Goal: Task Accomplishment & Management: Complete application form

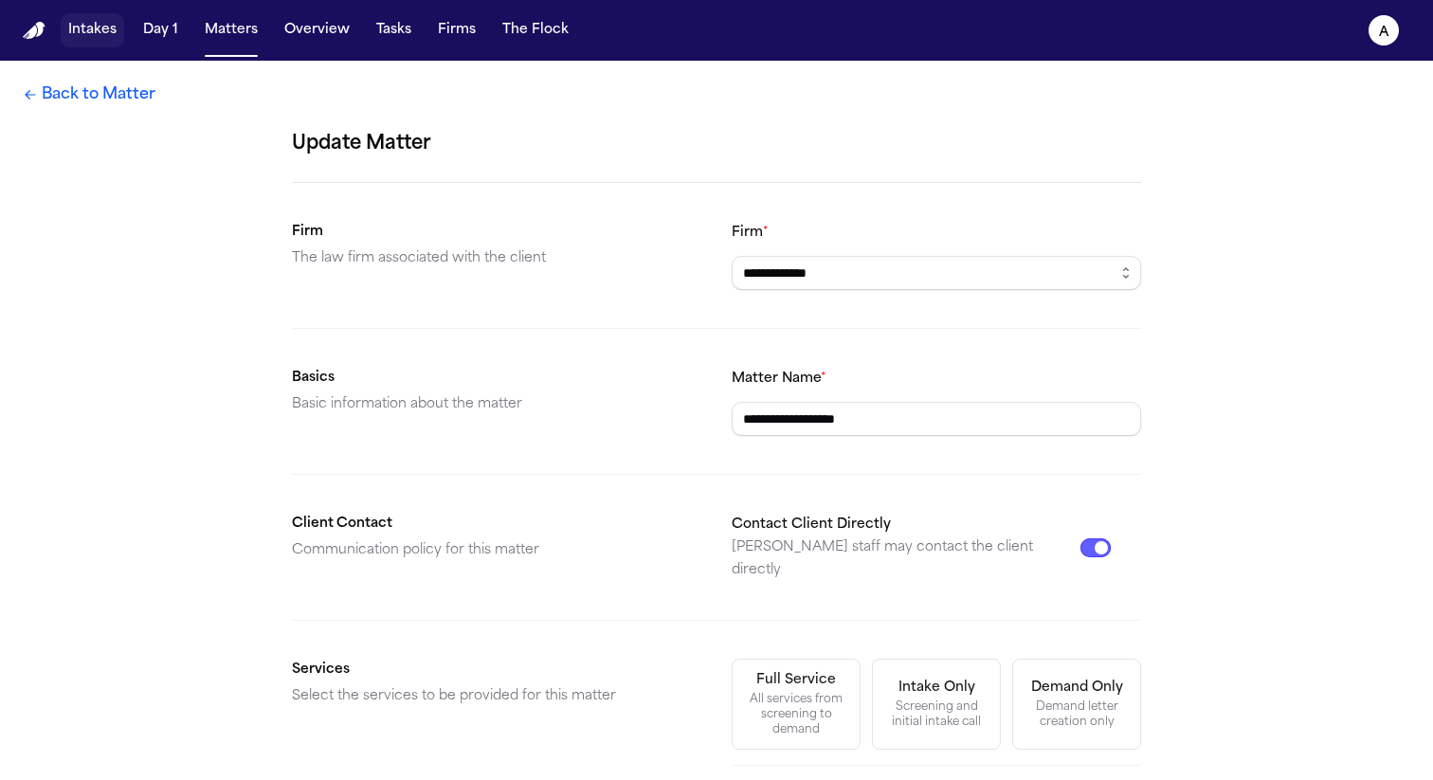
click at [107, 33] on button "Intakes" at bounding box center [92, 30] width 63 height 34
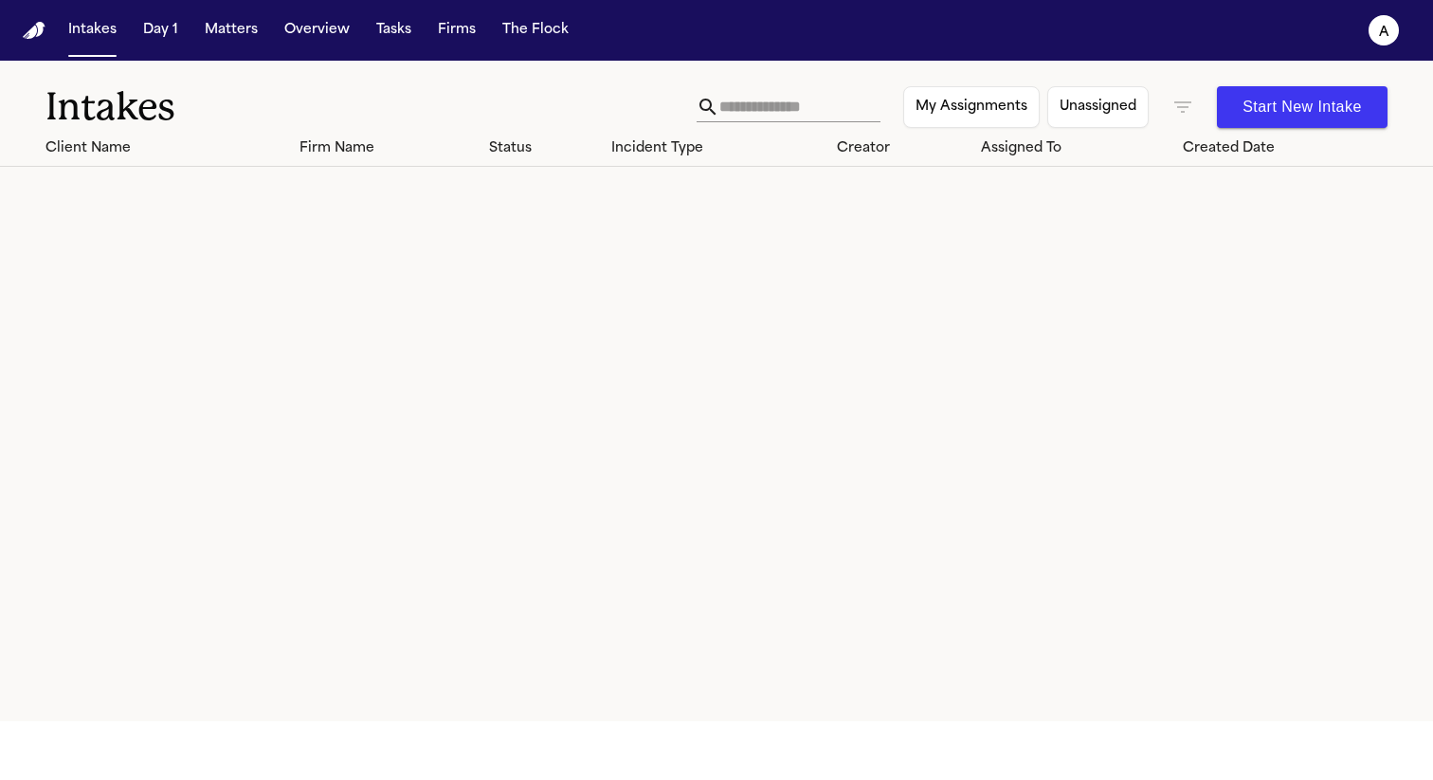
click at [1329, 95] on button "Start New Intake" at bounding box center [1302, 107] width 171 height 42
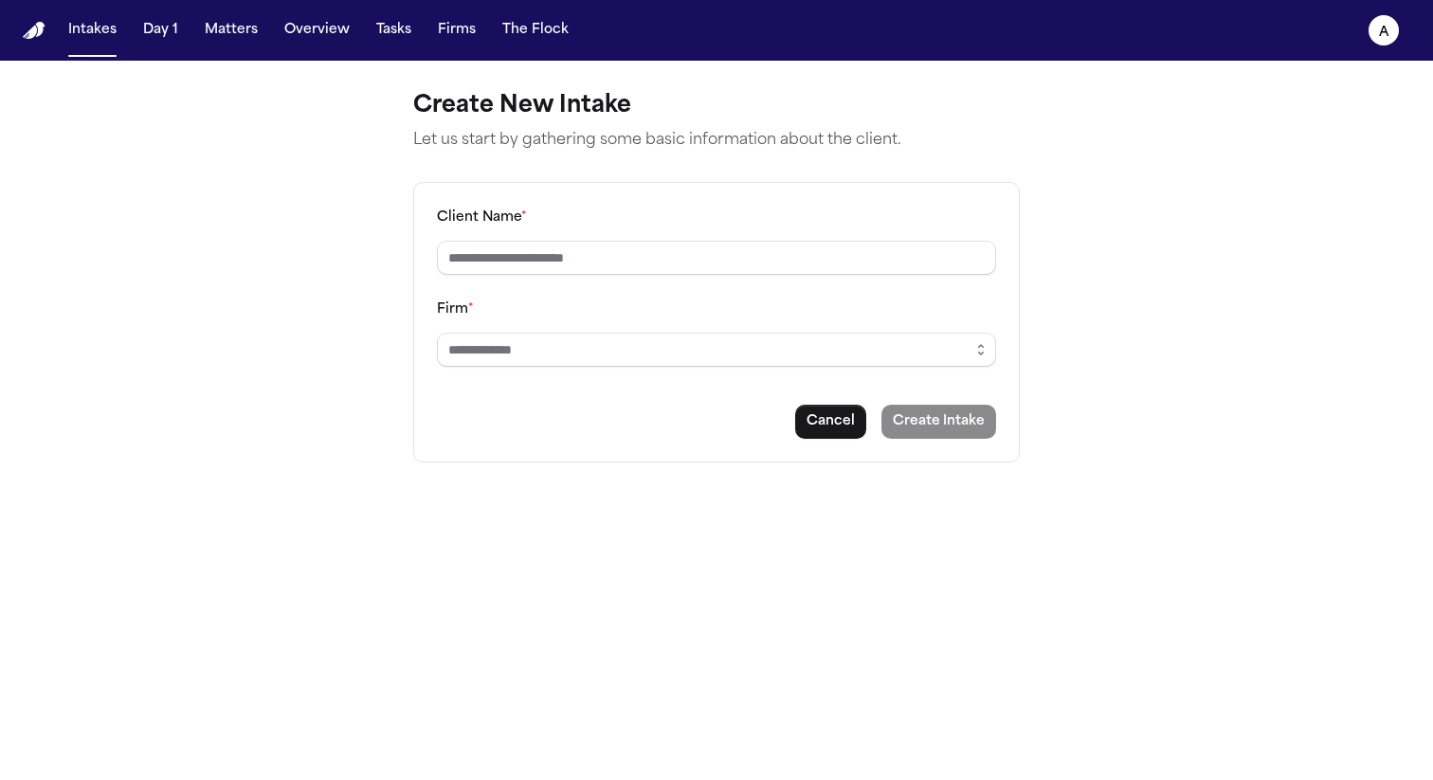
click at [742, 276] on div "Client Name * Firm * Cancel Create Intake" at bounding box center [716, 322] width 606 height 280
click at [713, 260] on input "Client Name *" at bounding box center [716, 258] width 559 height 34
type input "*"
type input "**********"
click at [673, 347] on input "Firm *" at bounding box center [716, 350] width 559 height 34
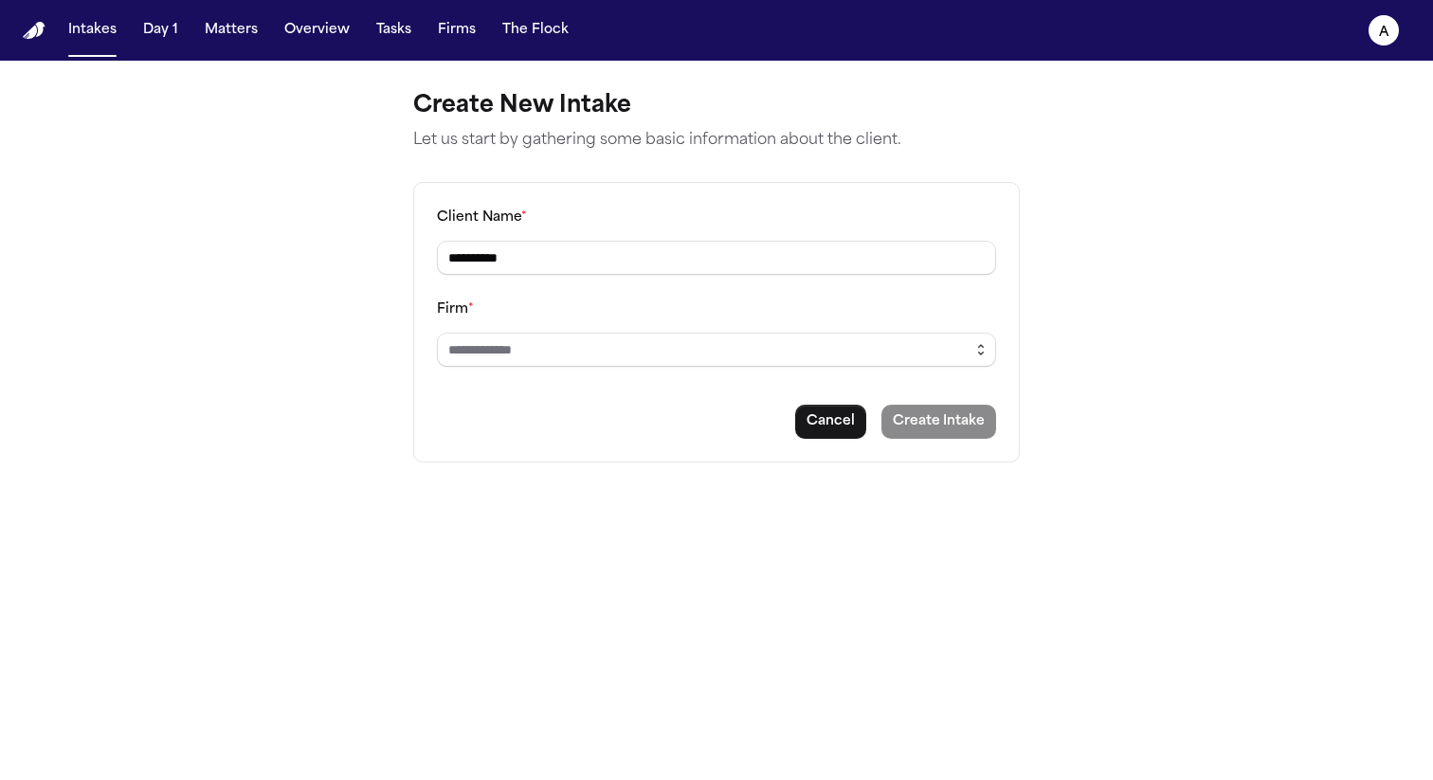
click at [993, 348] on button "button" at bounding box center [981, 350] width 30 height 34
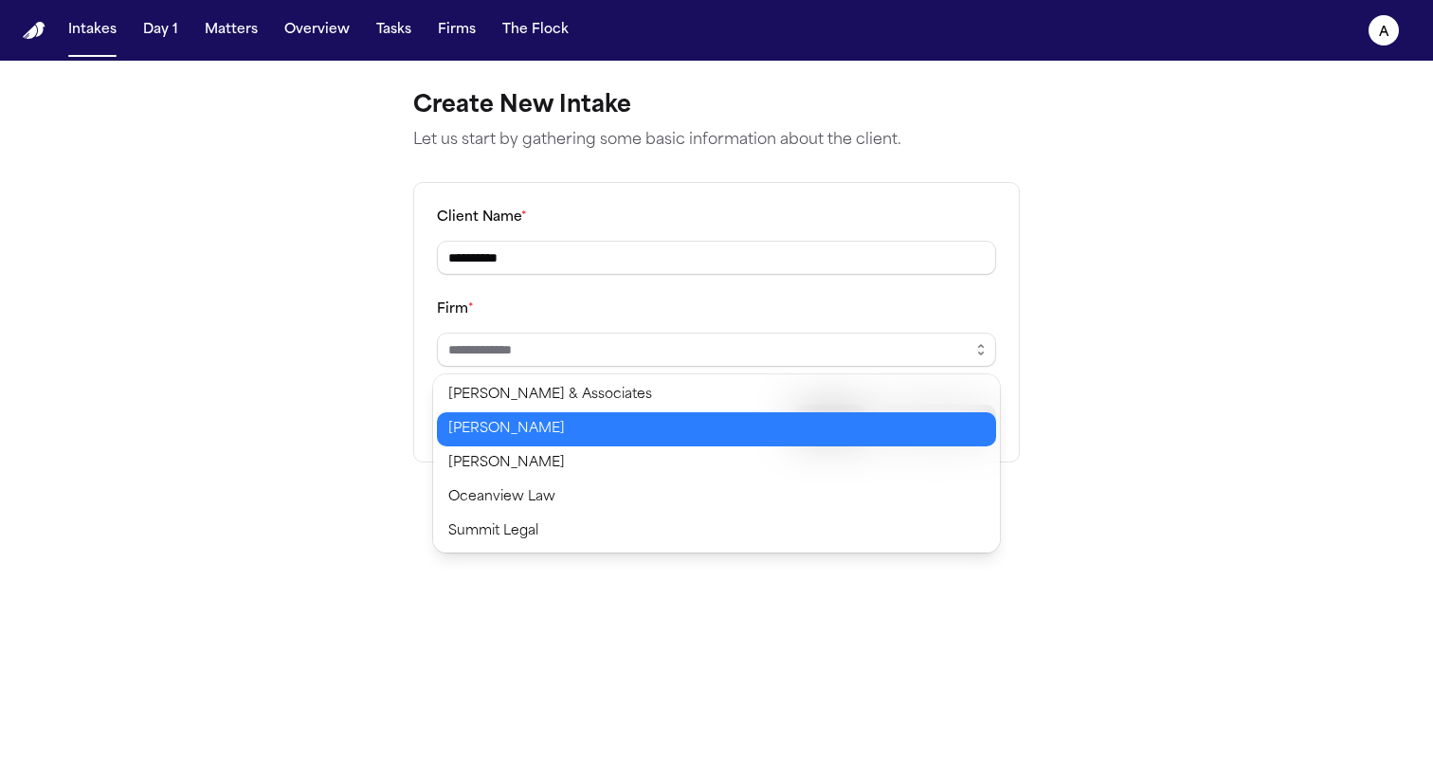
type input "*****"
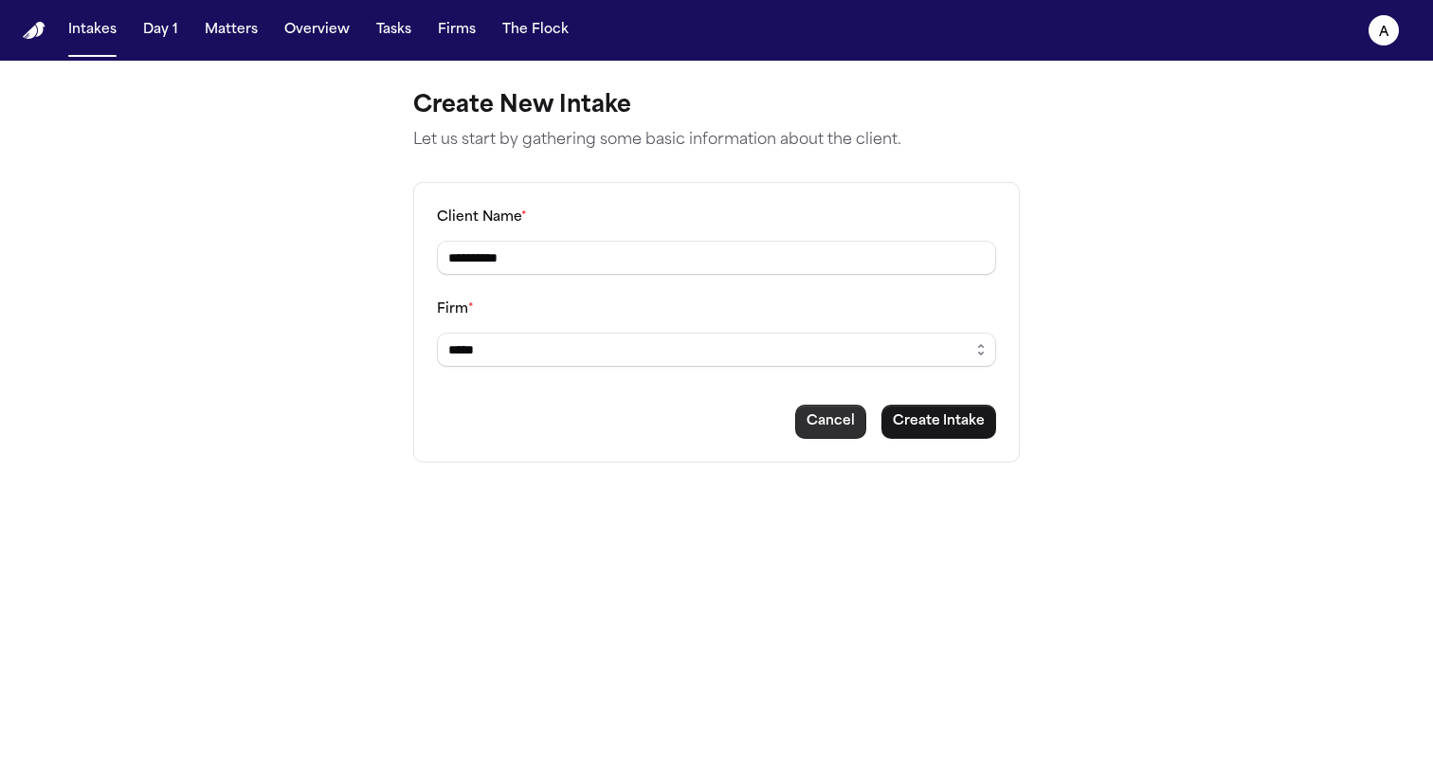
click at [806, 419] on body "**********" at bounding box center [716, 390] width 1433 height 780
click at [932, 425] on button "Create Intake" at bounding box center [938, 422] width 115 height 34
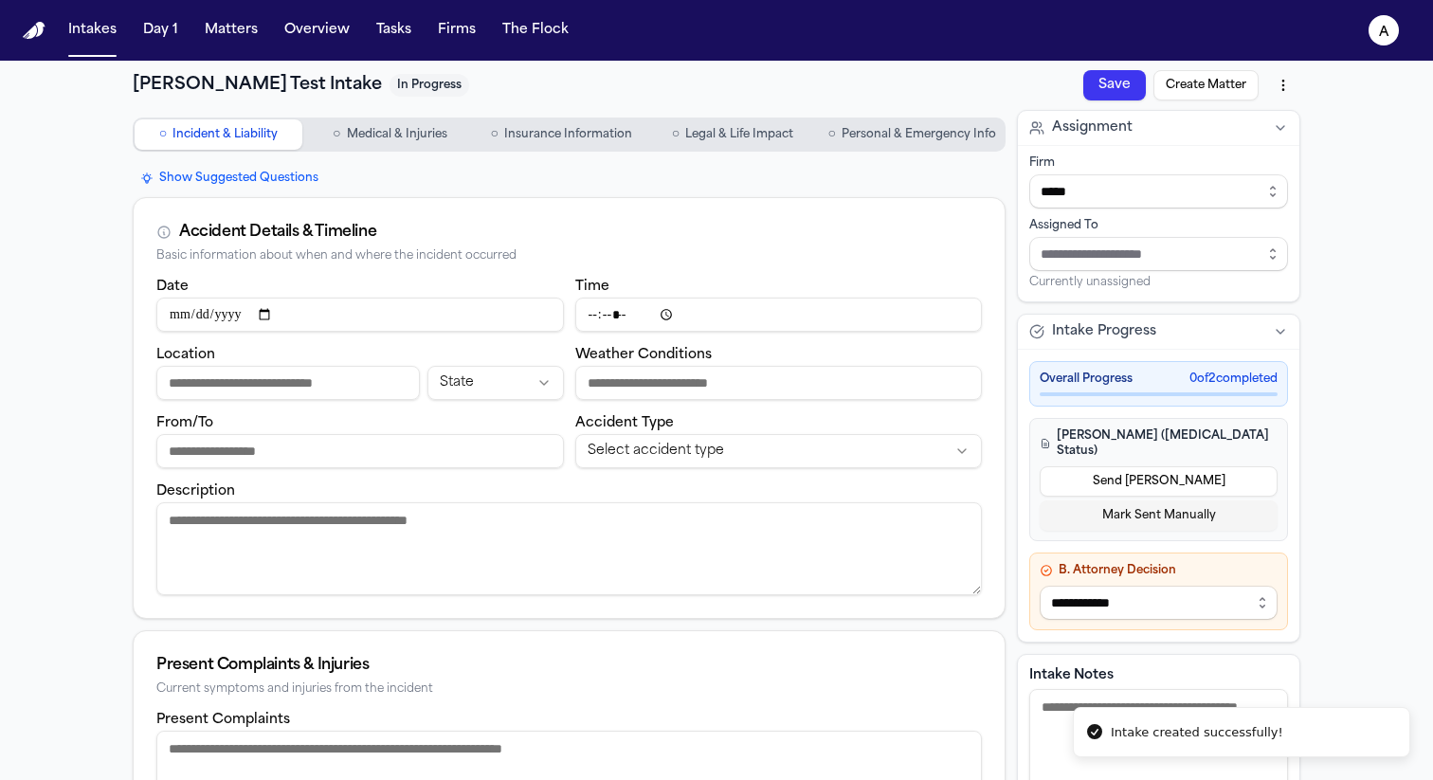
click at [968, 134] on span "Personal & Emergency Info" at bounding box center [918, 134] width 154 height 15
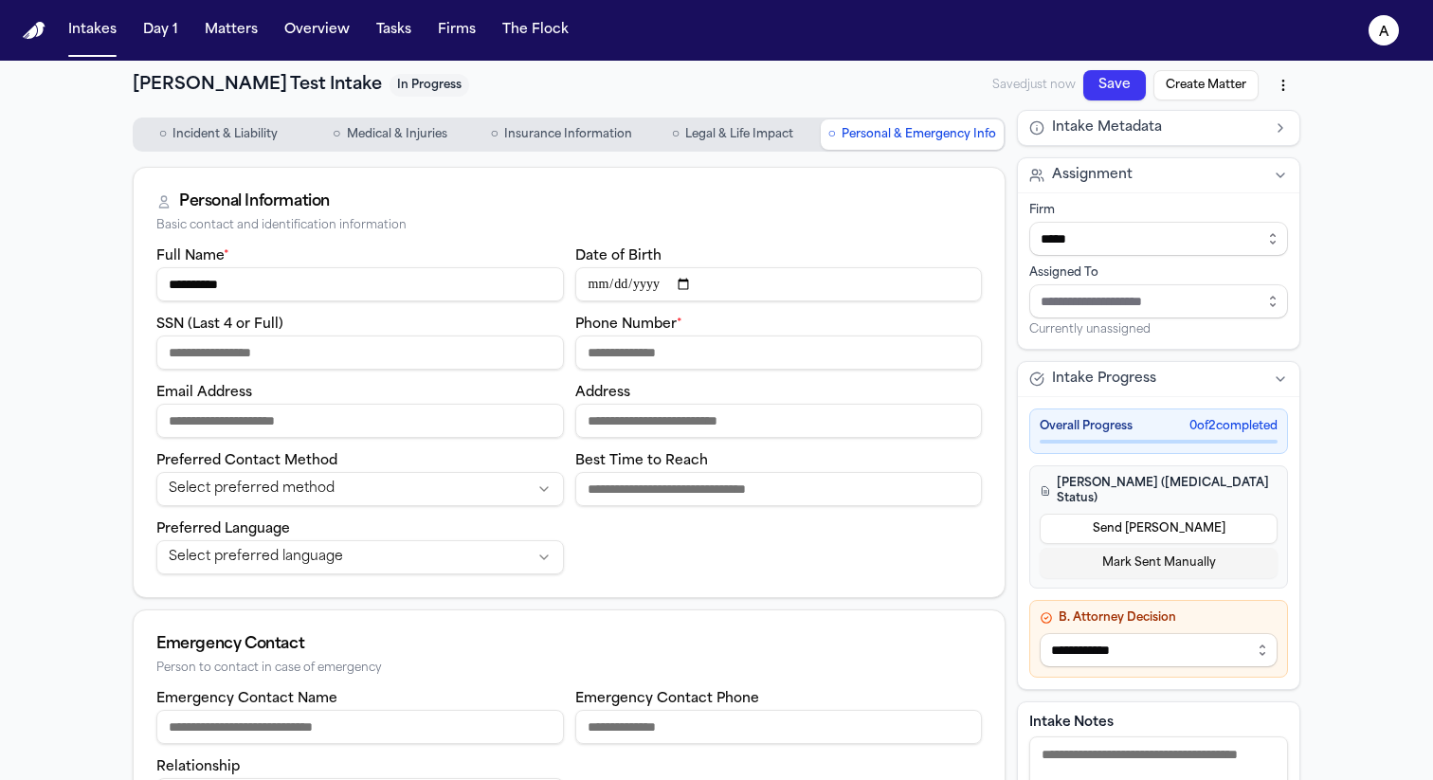
click at [1192, 515] on button "Send [PERSON_NAME]" at bounding box center [1159, 529] width 238 height 30
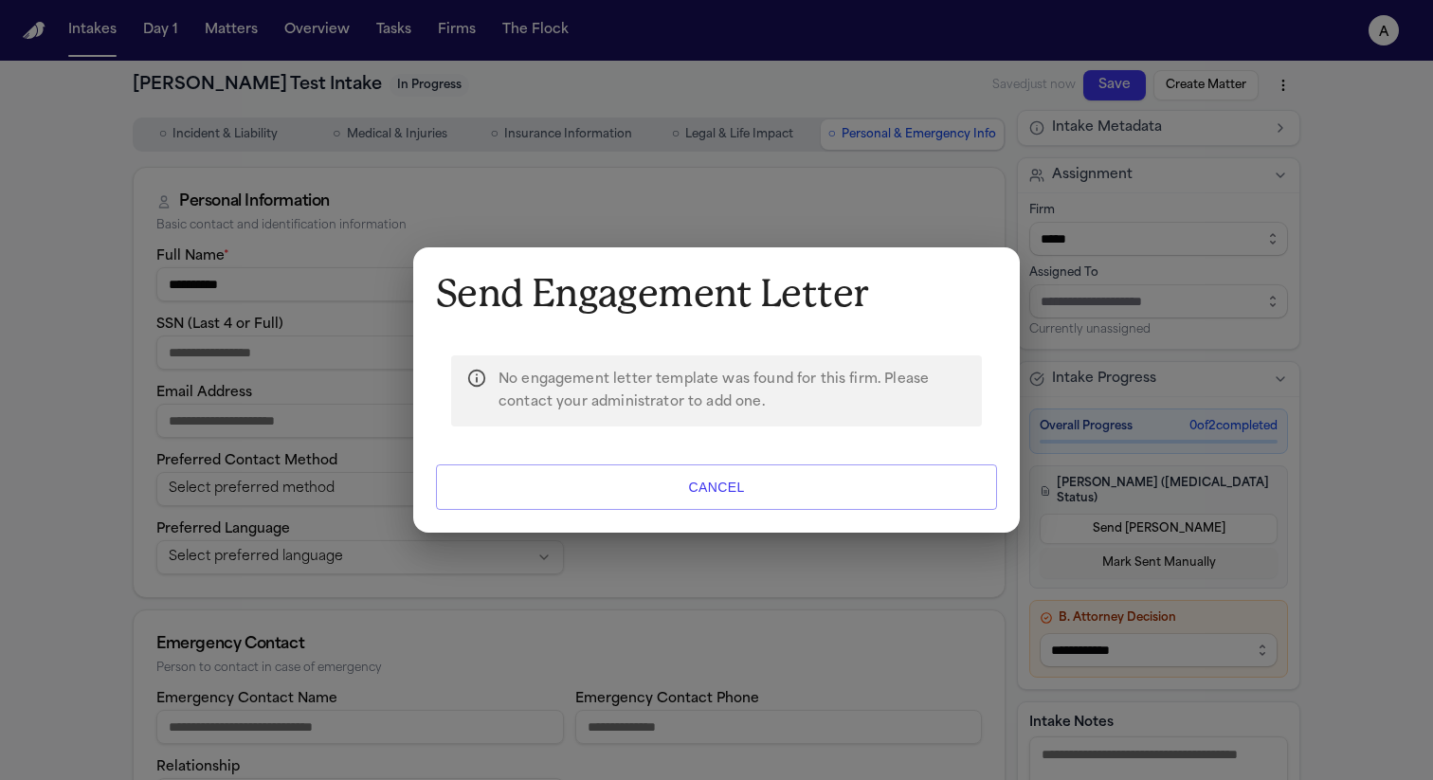
click at [729, 497] on button "Cancel" at bounding box center [716, 486] width 561 height 45
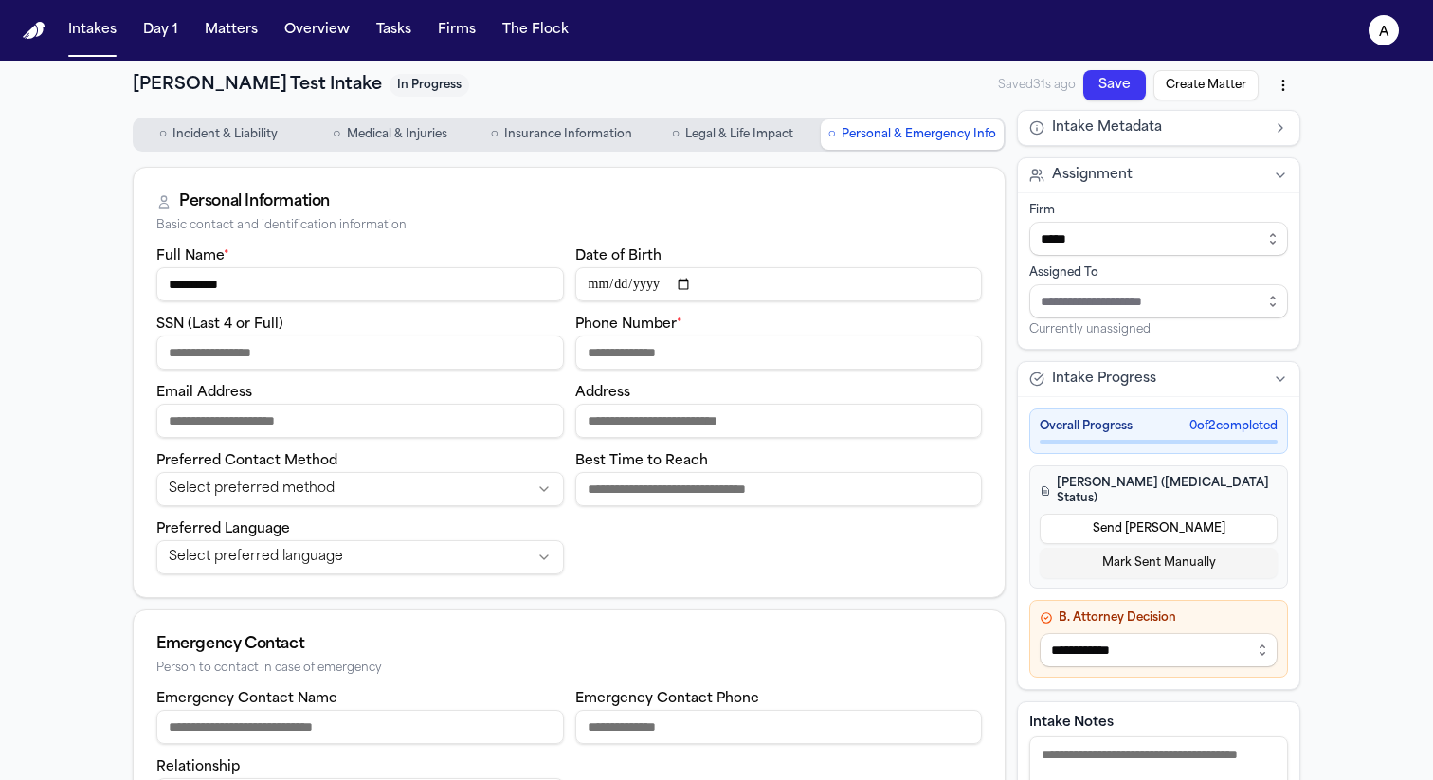
click at [255, 134] on span "Incident & Liability" at bounding box center [224, 134] width 105 height 15
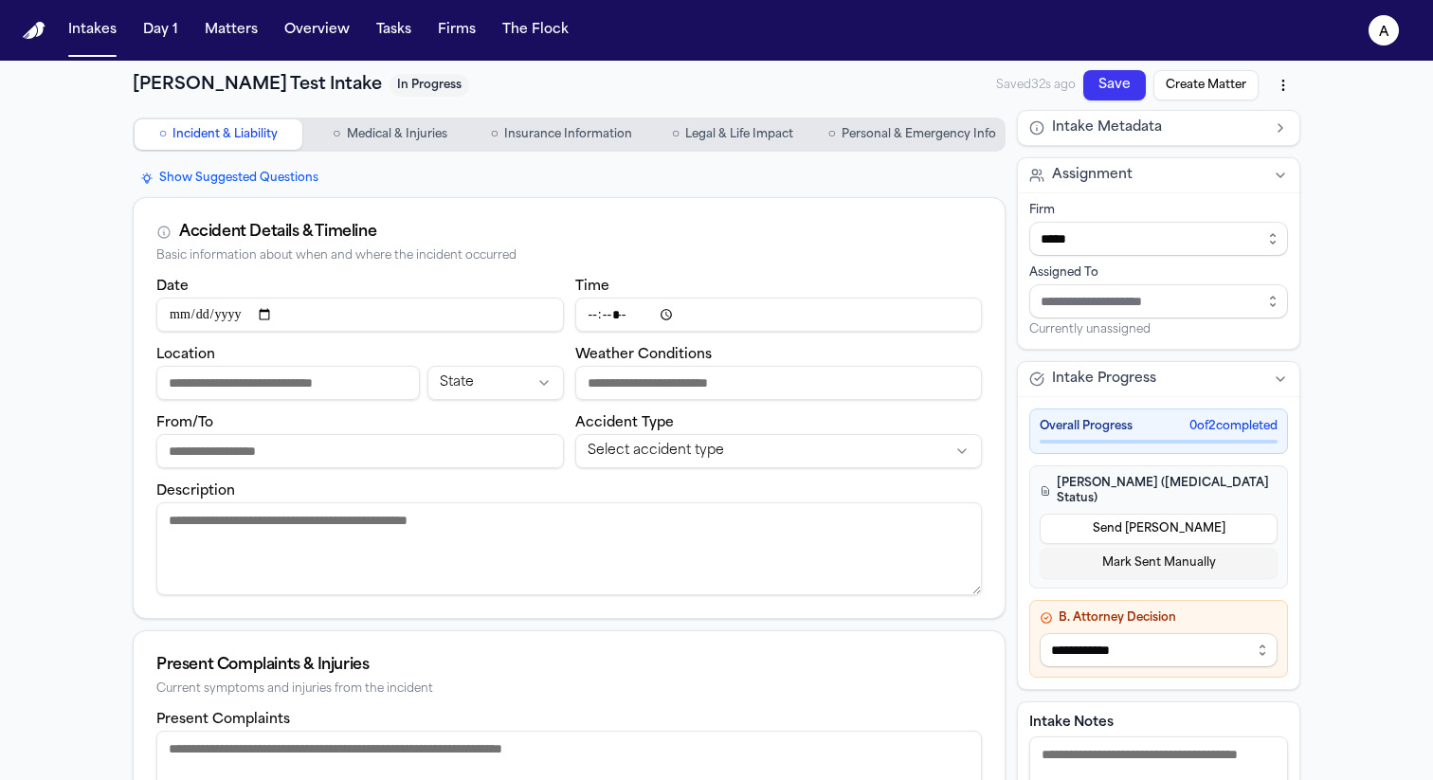
click at [696, 462] on html "Intakes Day 1 Matters Overview Tasks Firms The Flock a [PERSON_NAME] Test Intak…" at bounding box center [716, 390] width 1433 height 780
click at [606, 420] on label "Accident Type" at bounding box center [624, 423] width 99 height 14
click at [606, 434] on button "Motor Vehicle Accident" at bounding box center [778, 451] width 407 height 34
click at [606, 420] on label "Accident Type" at bounding box center [624, 423] width 99 height 14
click at [606, 434] on button "Motor Vehicle Accident" at bounding box center [778, 451] width 407 height 34
